Goal: Transaction & Acquisition: Download file/media

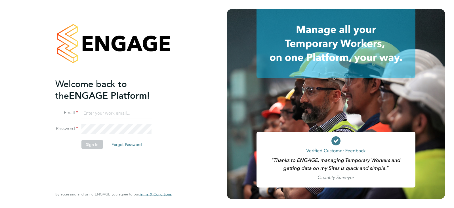
type input "queries@claremontconsulting.com"
click at [93, 145] on button "Sign In" at bounding box center [93, 143] width 22 height 9
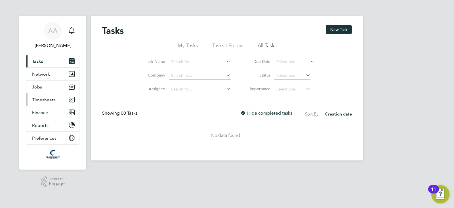
click at [46, 95] on button "Timesheets" at bounding box center [52, 99] width 53 height 12
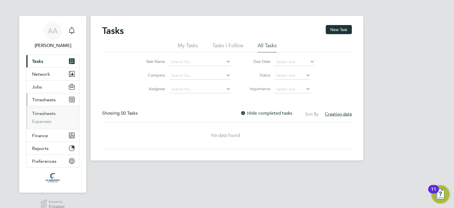
click at [51, 112] on link "Timesheets" at bounding box center [44, 112] width 24 height 5
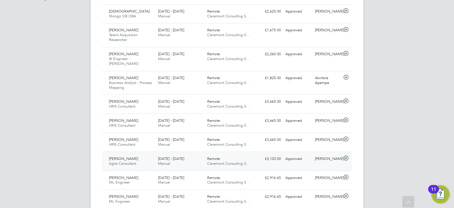
click at [135, 154] on div "[PERSON_NAME] Agile Consultant [DATE] - [DATE]" at bounding box center [131, 161] width 49 height 14
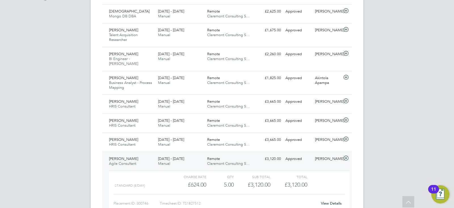
click at [335, 201] on link "View Details" at bounding box center [331, 203] width 21 height 5
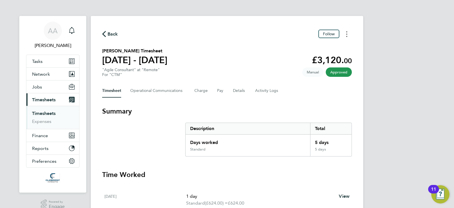
click at [346, 36] on button "Timesheets Menu" at bounding box center [347, 34] width 10 height 9
click at [325, 45] on link "Download timesheet" at bounding box center [318, 46] width 68 height 11
click at [347, 33] on icon "Timesheets Menu" at bounding box center [346, 34] width 1 height 6
